Goal: Task Accomplishment & Management: Complete application form

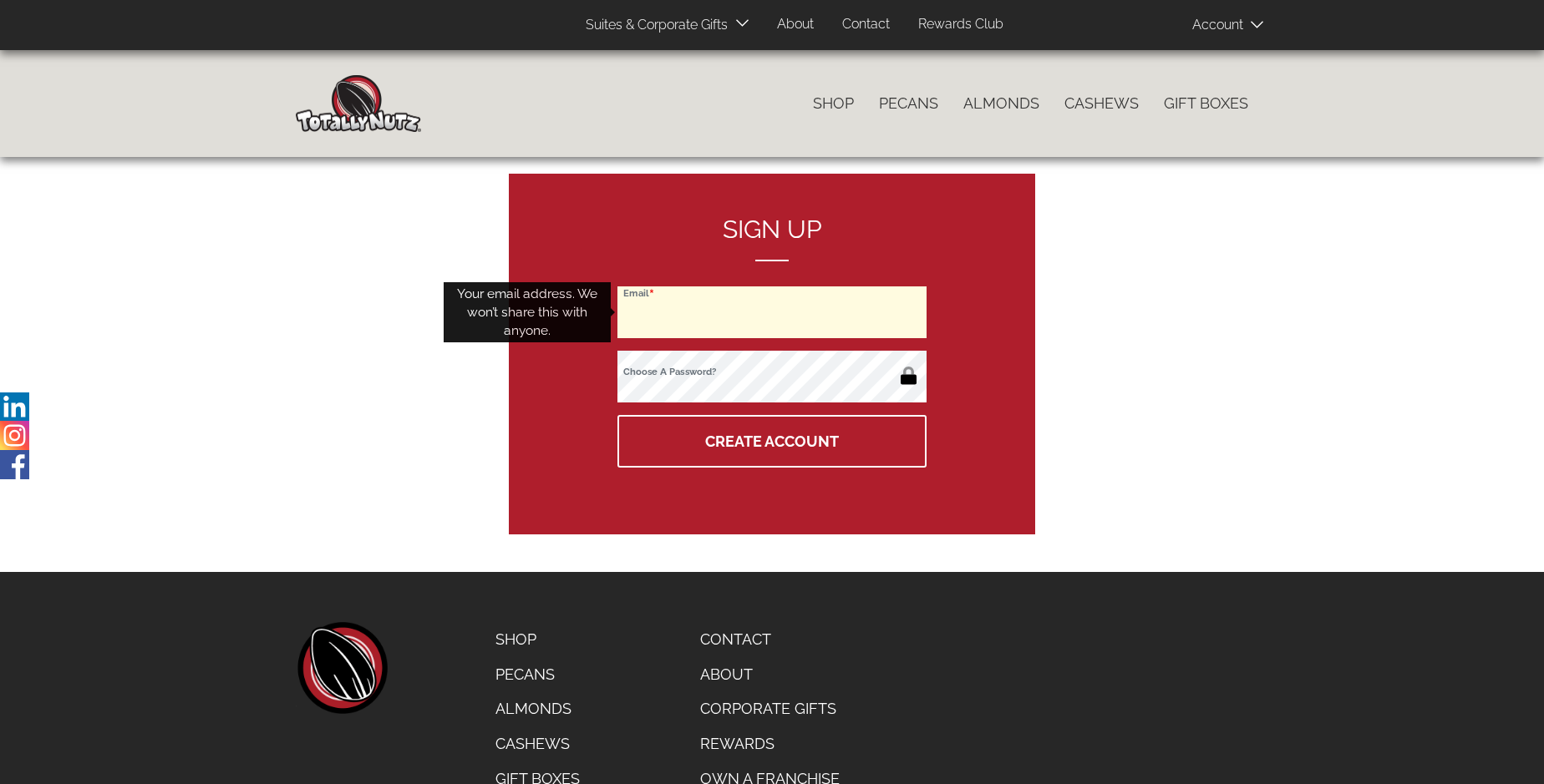
click at [772, 312] on input "Email" at bounding box center [772, 312] width 309 height 52
type input "scottmarden032@gmail.com"
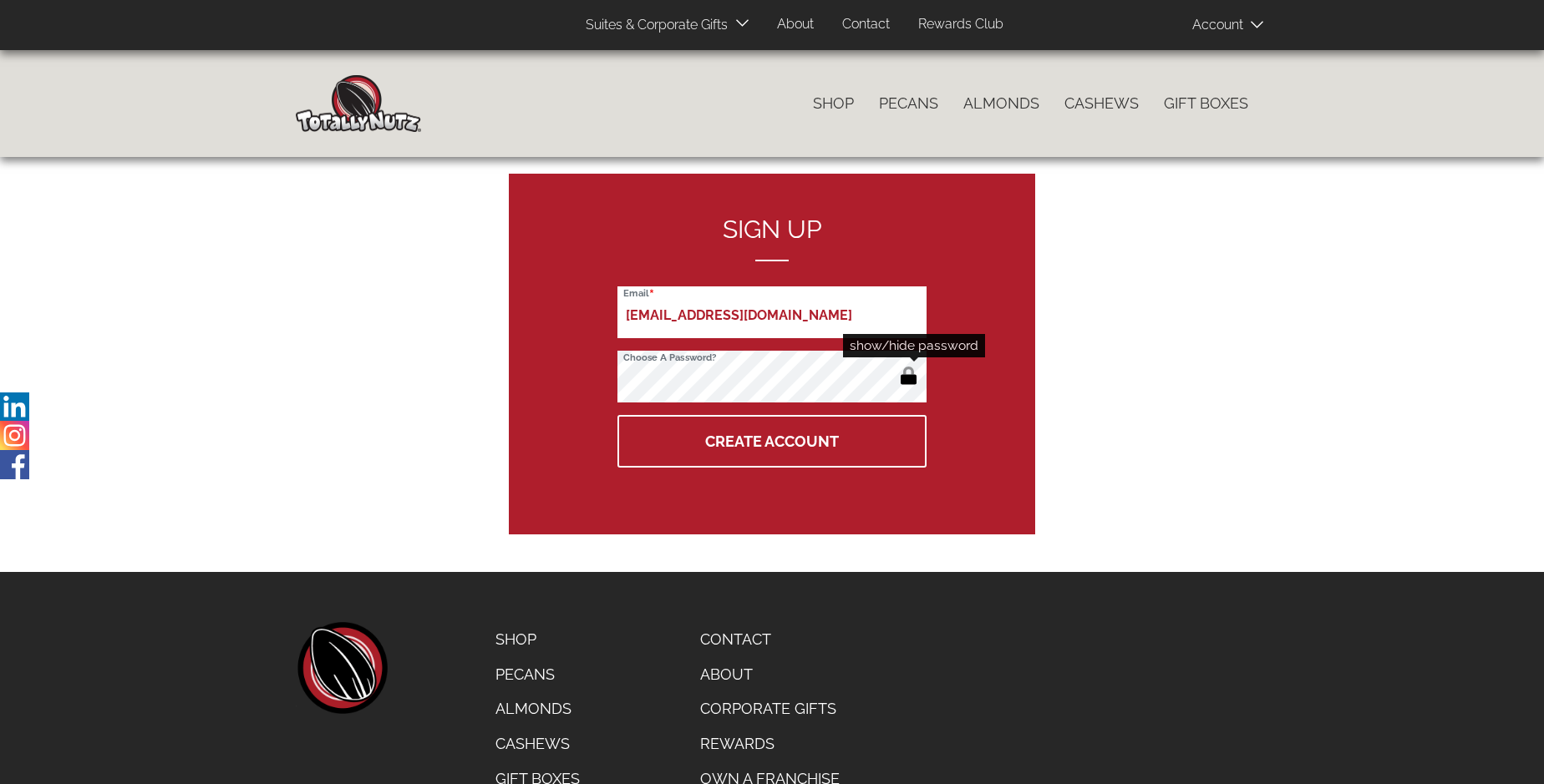
click at [908, 378] on button "button" at bounding box center [908, 377] width 27 height 26
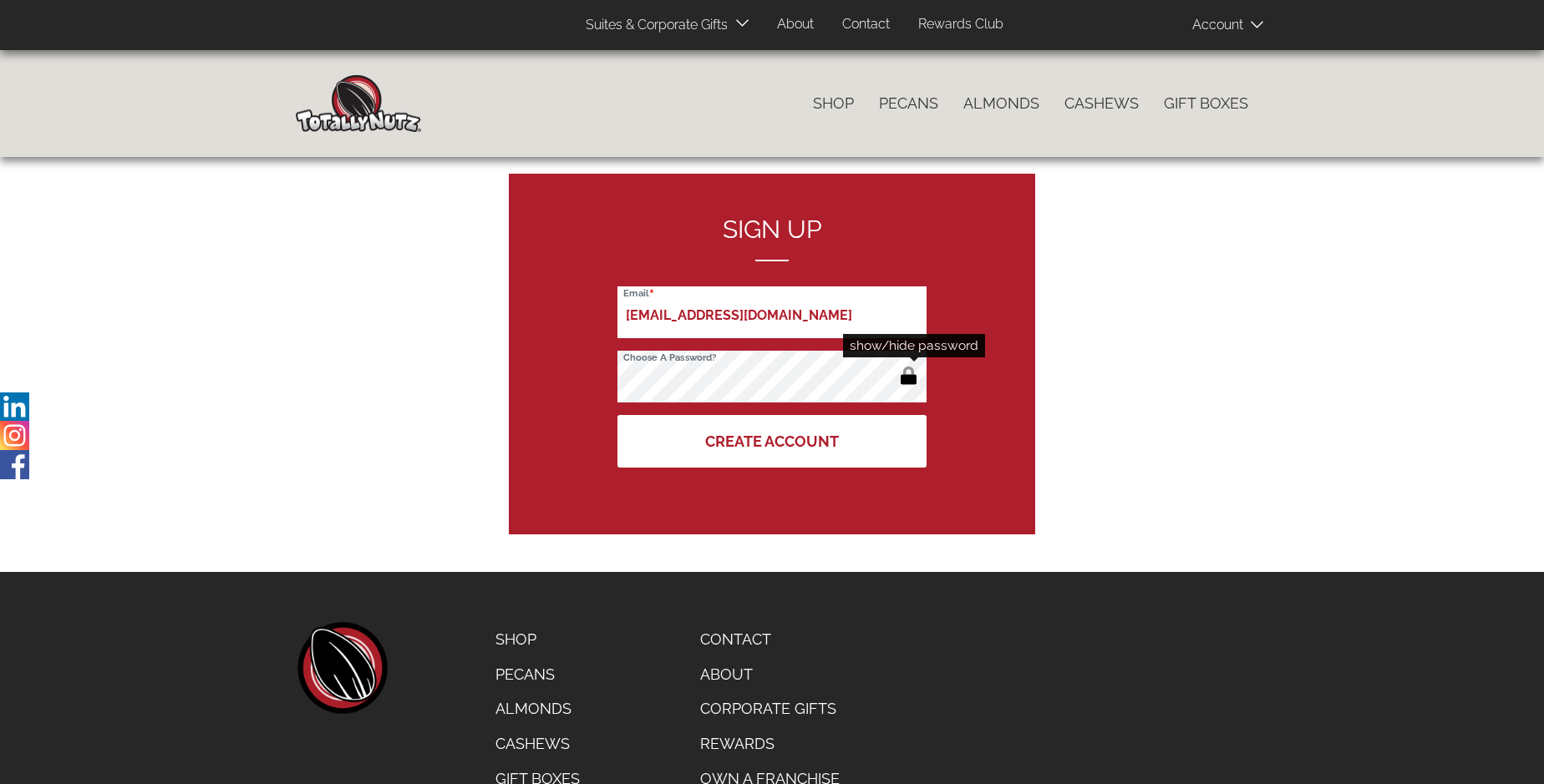
click at [772, 441] on button "Create Account" at bounding box center [772, 442] width 309 height 53
